Goal: Navigation & Orientation: Find specific page/section

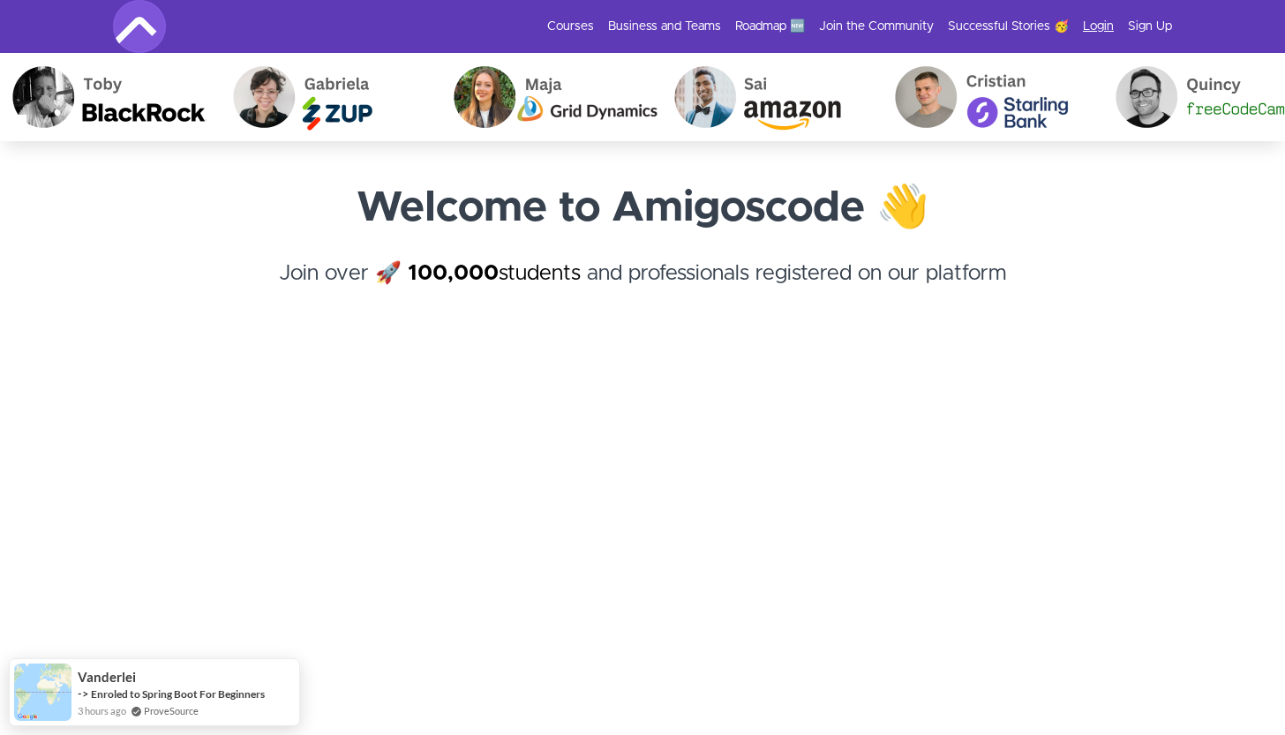
click at [1089, 20] on link "Login" at bounding box center [1098, 27] width 31 height 18
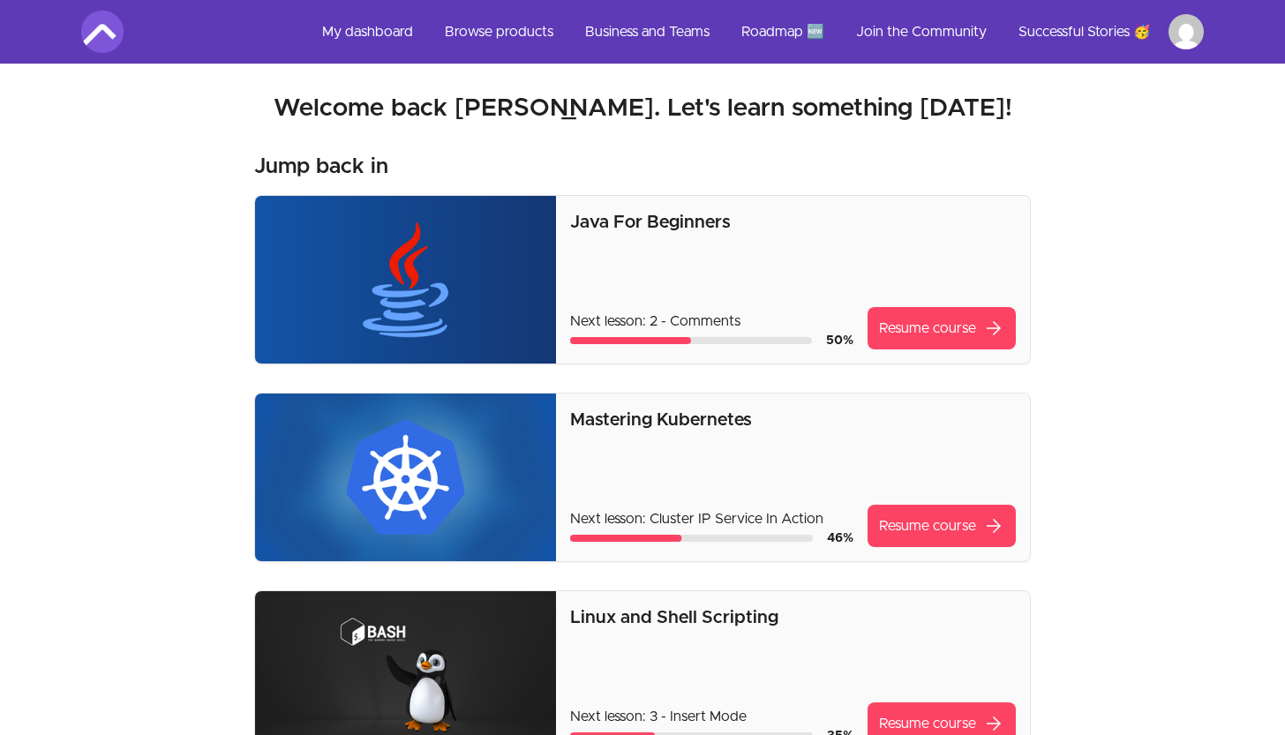
click at [387, 37] on link "My dashboard" at bounding box center [367, 32] width 119 height 42
click at [366, 33] on link "My dashboard" at bounding box center [367, 32] width 119 height 42
click at [764, 34] on link "Roadmap 🆕" at bounding box center [782, 32] width 111 height 42
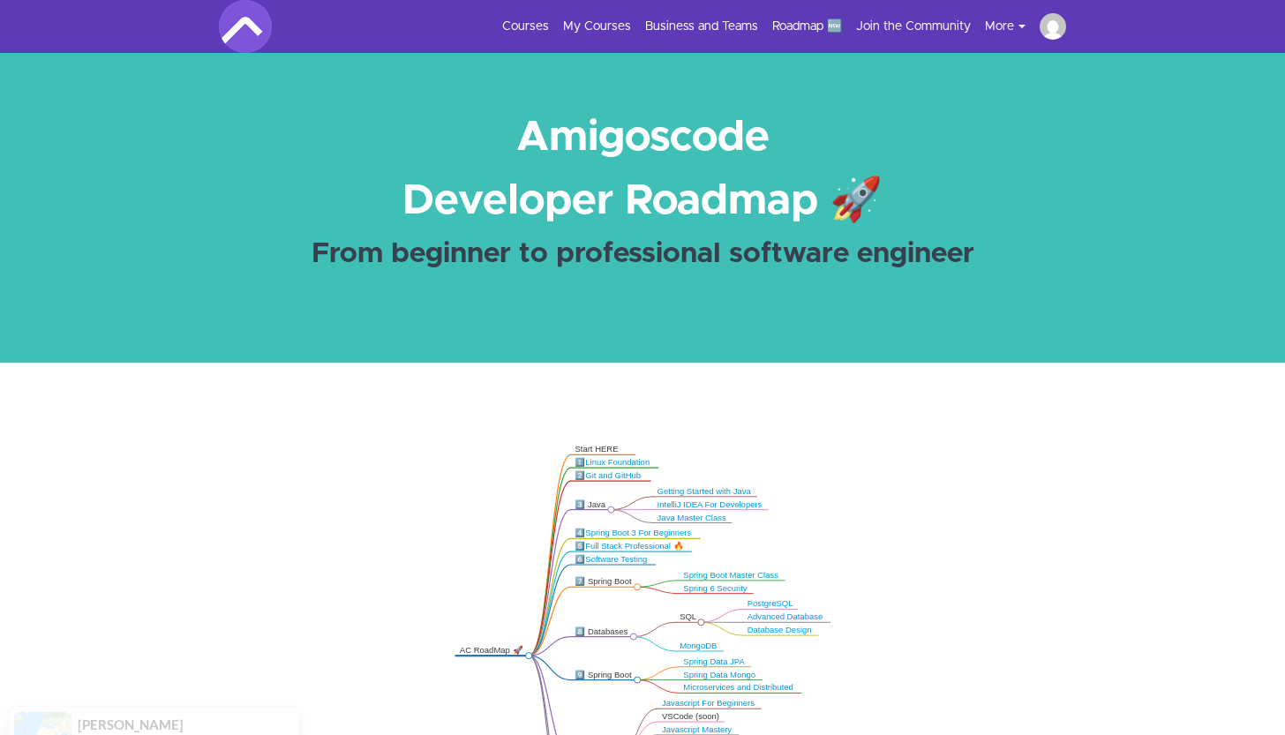
click at [1003, 22] on button "More" at bounding box center [1012, 27] width 55 height 18
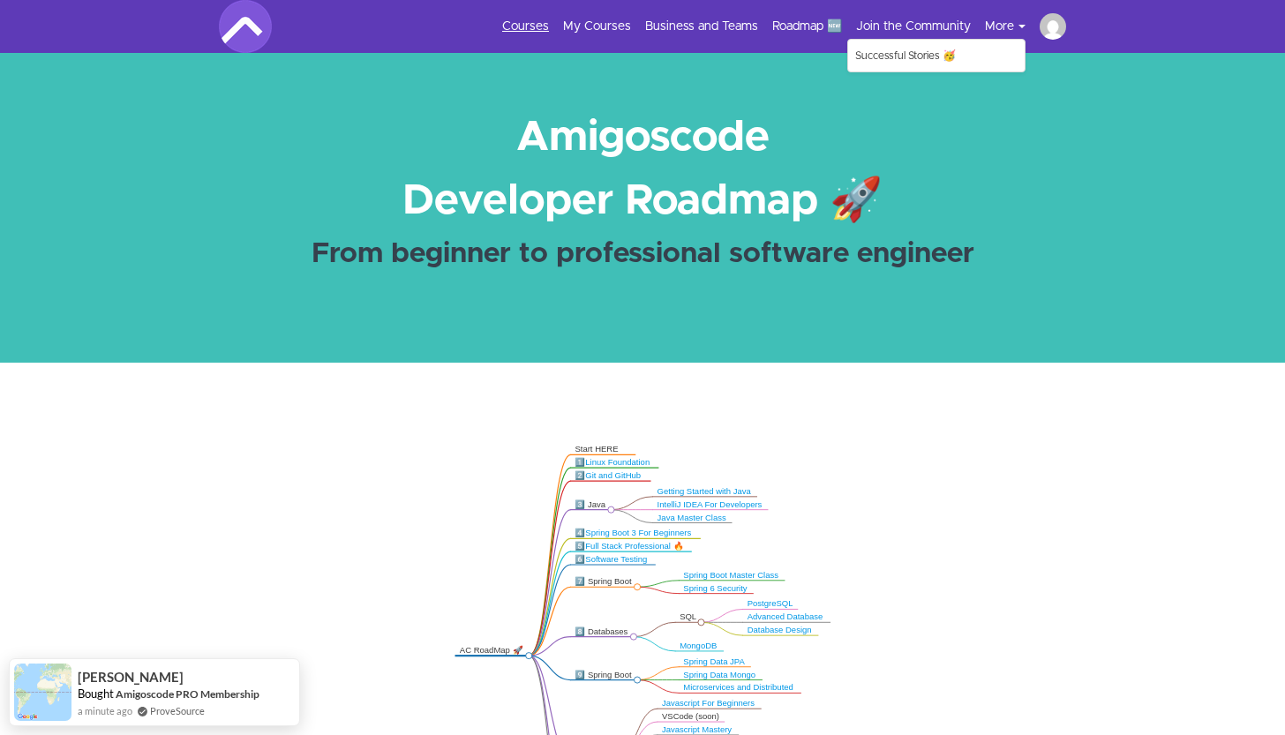
click at [532, 30] on link "Courses" at bounding box center [525, 27] width 47 height 18
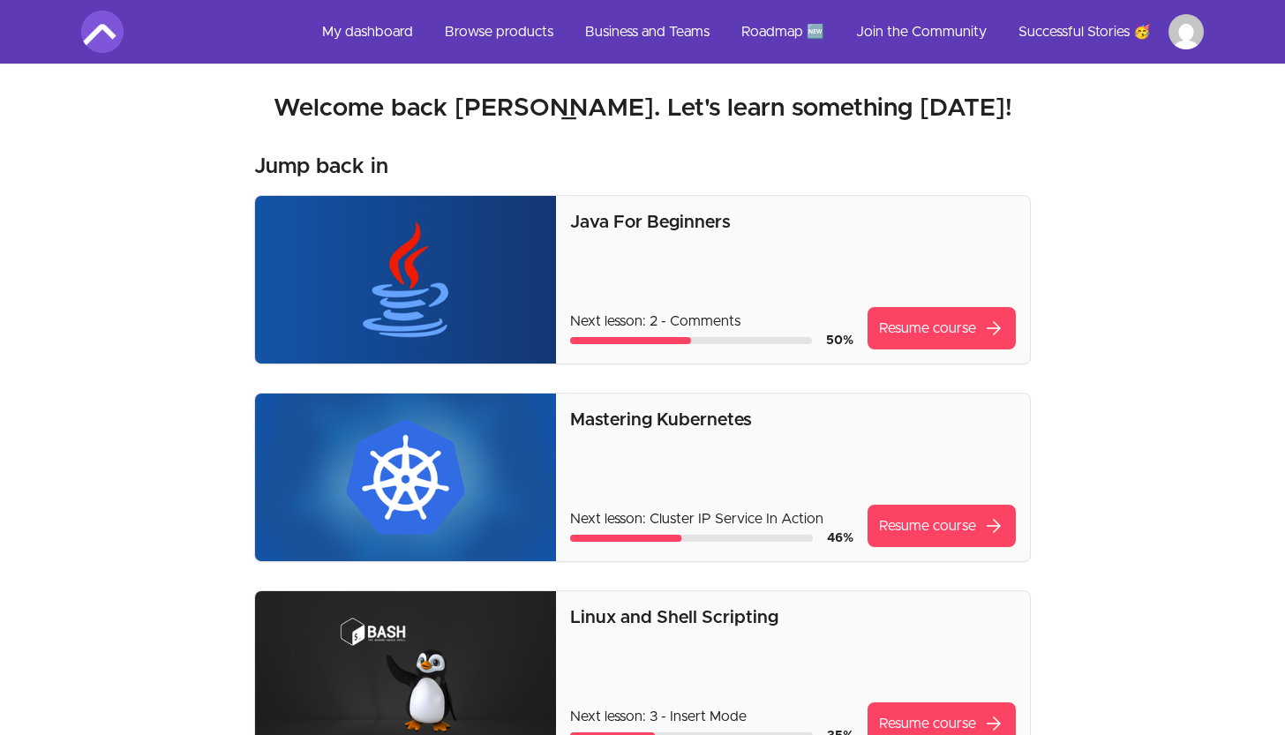
click at [90, 41] on img at bounding box center [102, 32] width 42 height 42
click at [448, 31] on link "Browse products" at bounding box center [499, 32] width 137 height 42
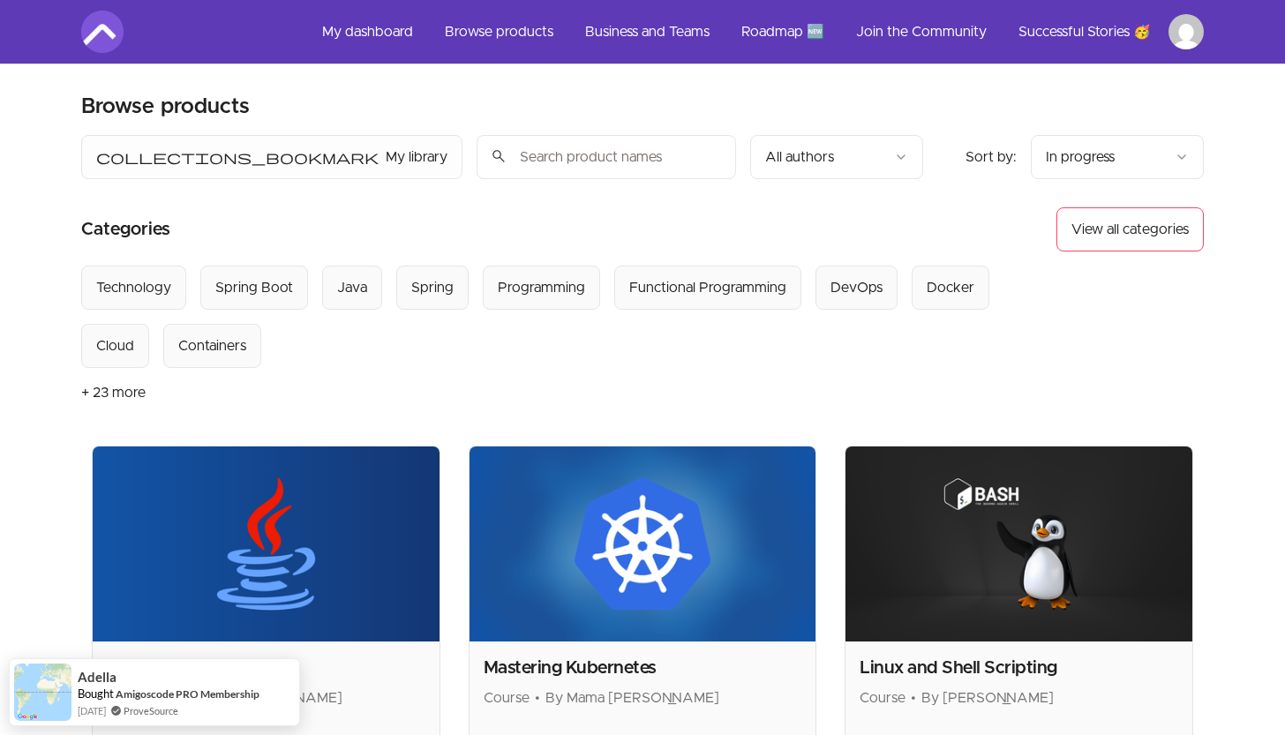
click at [605, 22] on link "Business and Teams" at bounding box center [647, 32] width 153 height 42
